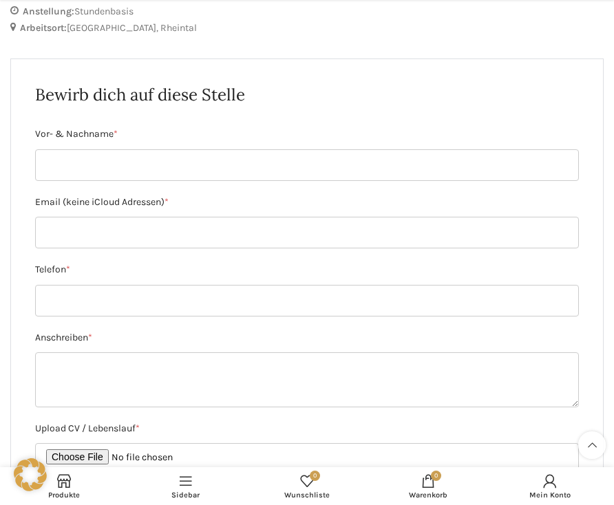
scroll to position [917, 0]
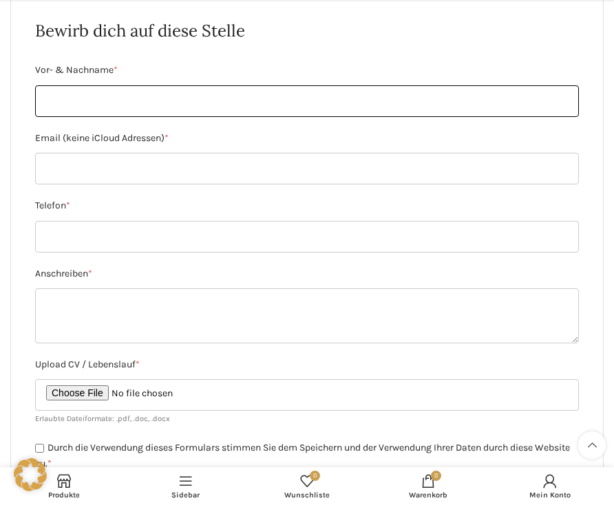
click at [54, 90] on input "Vor- & Nachname *" at bounding box center [306, 101] width 543 height 32
type input "[PERSON_NAME]"
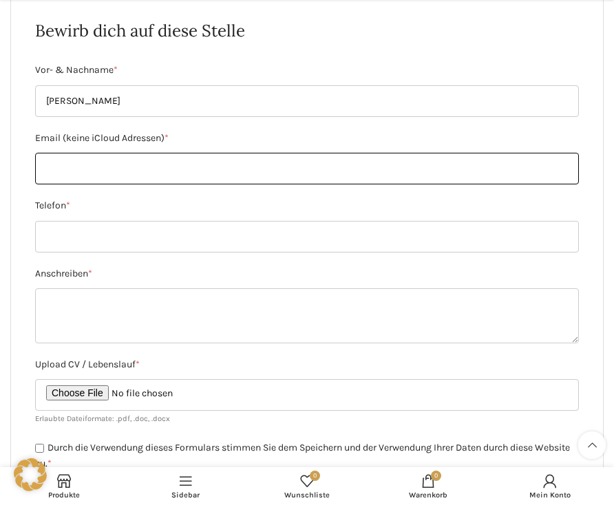
type input "[EMAIL_ADDRESS][DOMAIN_NAME]"
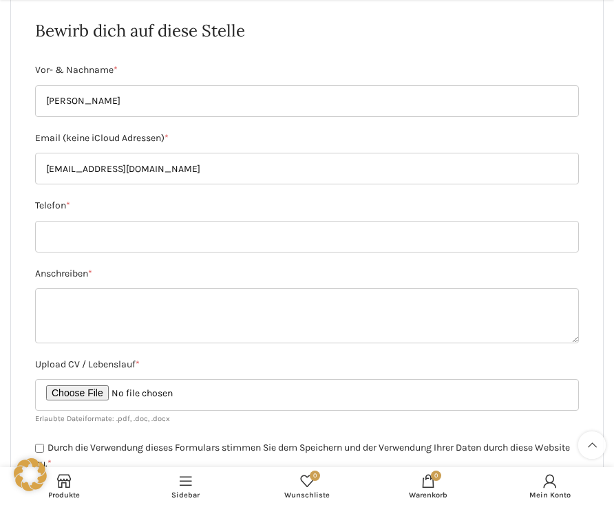
type input "0765600426"
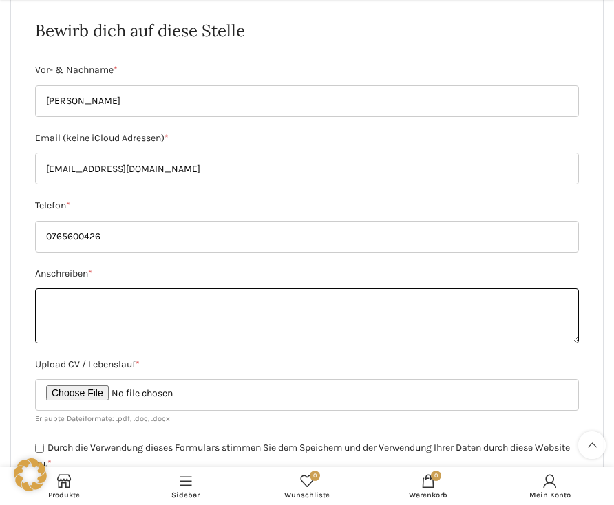
click at [98, 305] on textarea "Anschreiben *" at bounding box center [306, 315] width 543 height 55
paste textarea "Sehr geehrte Damen und Herren Ich würde gerne für Sie arbeiten Ich bin bereit, …"
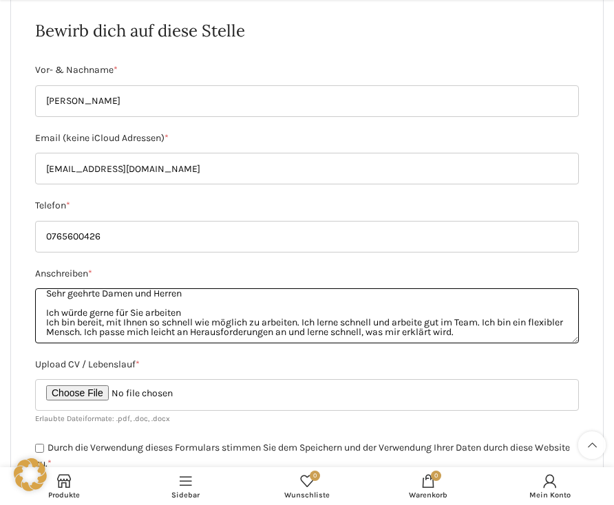
scroll to position [0, 0]
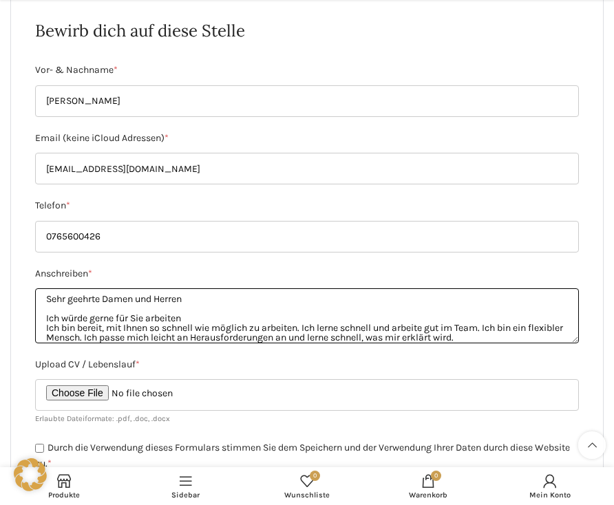
type textarea "Sehr geehrte Damen und Herren Ich würde gerne für Sie arbeiten Ich bin bereit, …"
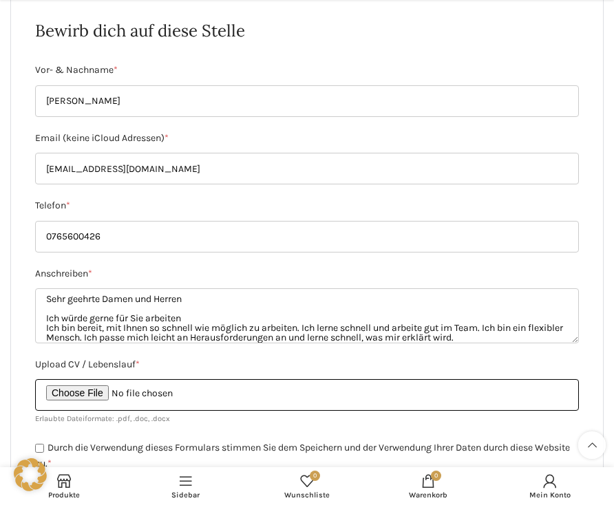
click at [155, 395] on input "Upload CV / Lebenslauf *" at bounding box center [306, 395] width 543 height 32
type input "C:\fakepath\Lebenslauf .pdf"
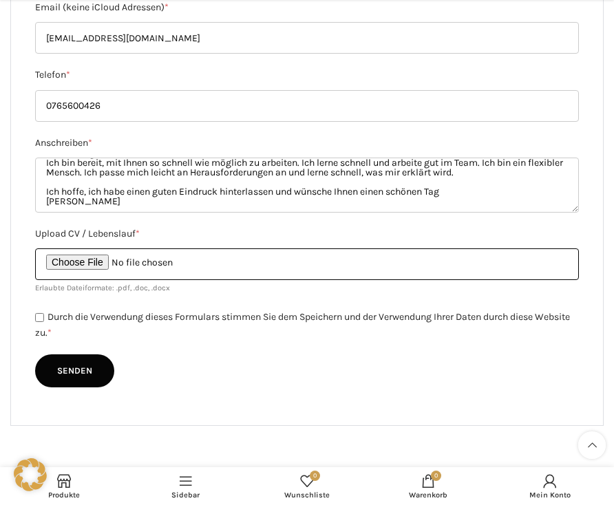
scroll to position [1101, 0]
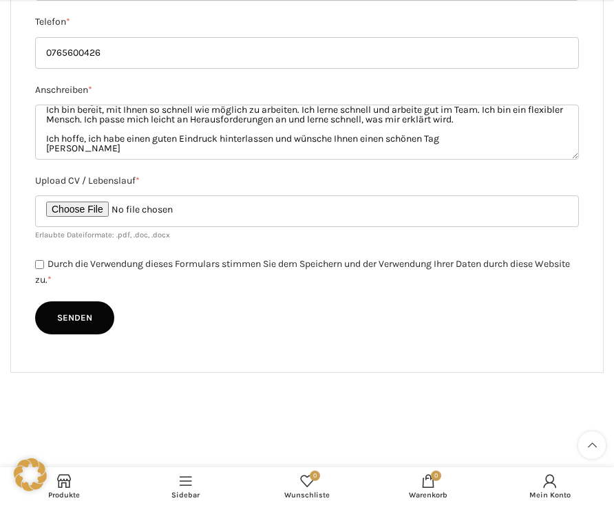
click at [38, 261] on input "Durch die Verwendung dieses Formulars stimmen Sie dem Speichern und der Verwend…" at bounding box center [39, 264] width 9 height 9
checkbox input "true"
click at [91, 316] on input "Senden" at bounding box center [74, 317] width 79 height 33
type input "Senden"
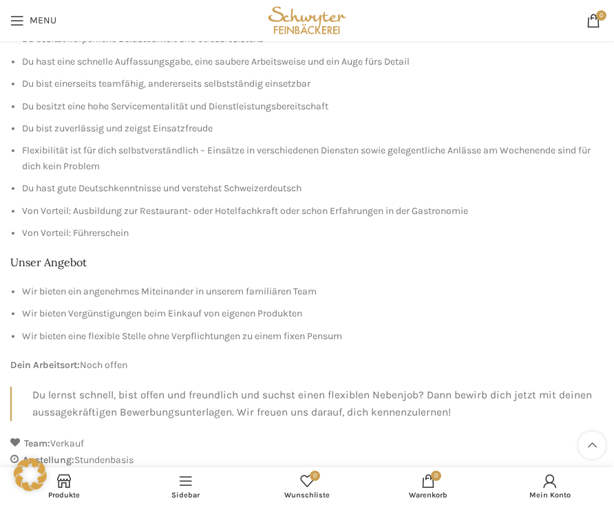
scroll to position [0, 0]
